Goal: Information Seeking & Learning: Check status

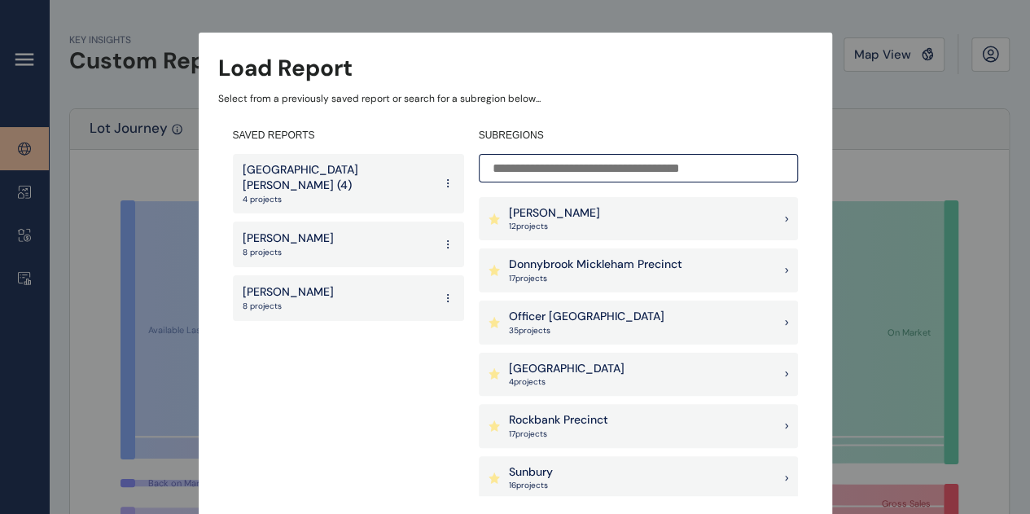
click at [581, 371] on p "[GEOGRAPHIC_DATA]" at bounding box center [567, 369] width 116 height 16
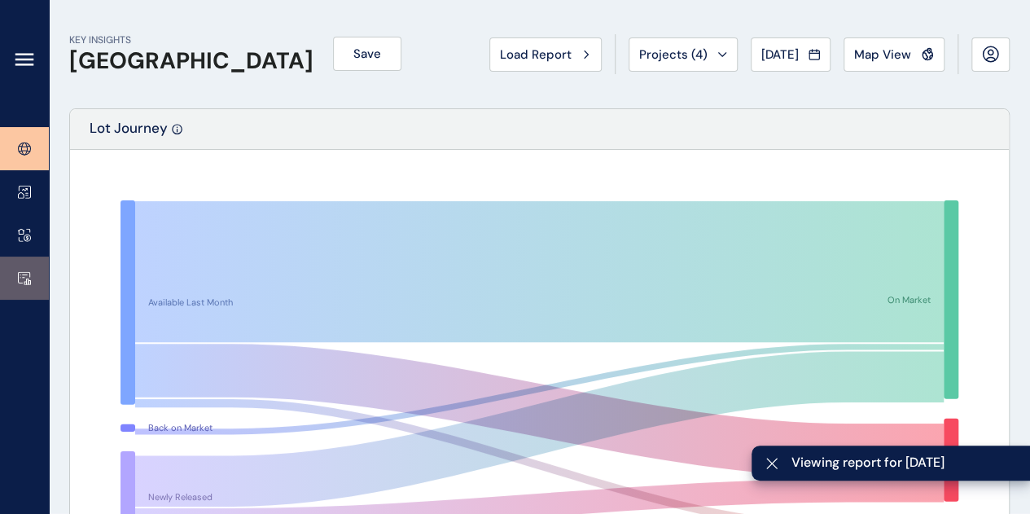
click at [20, 275] on icon at bounding box center [24, 278] width 13 height 14
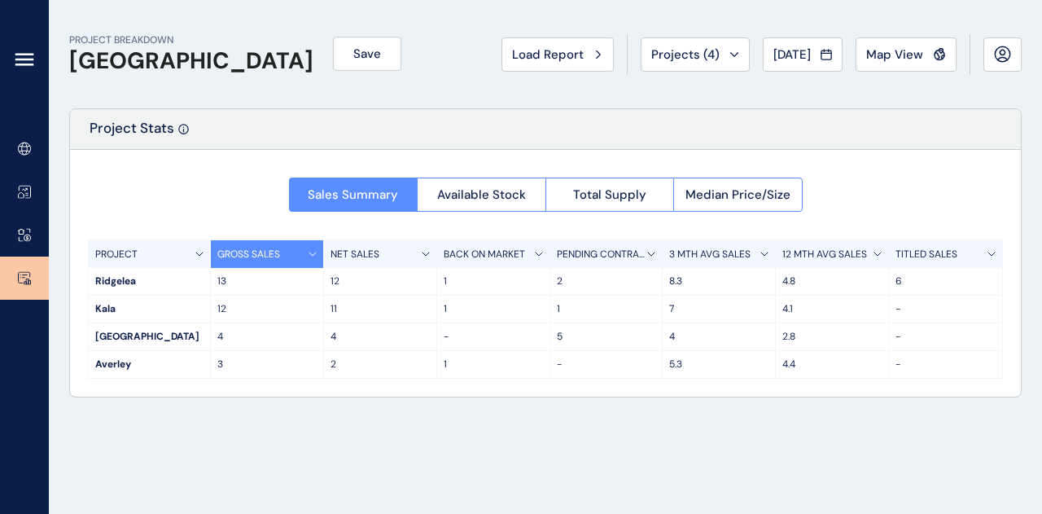
drag, startPoint x: 551, startPoint y: 129, endPoint x: 415, endPoint y: 113, distance: 136.8
click at [415, 113] on div "Project Stats" at bounding box center [545, 129] width 951 height 41
